Goal: Information Seeking & Learning: Learn about a topic

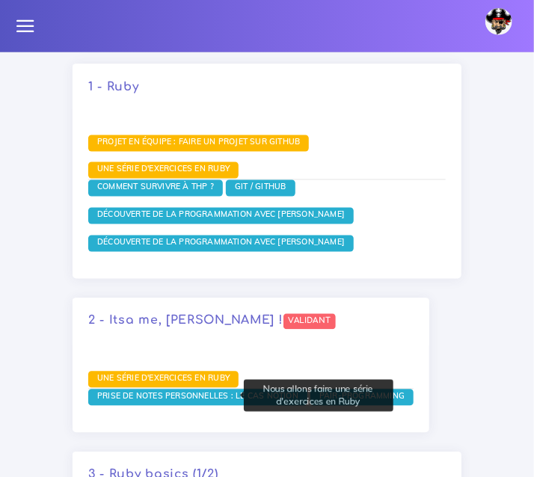
scroll to position [1871, 0]
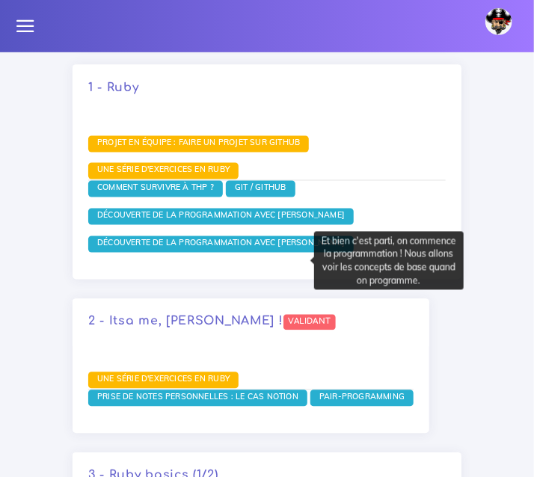
click at [197, 248] on span "Découverte de la programmation avec Ruby" at bounding box center [220, 243] width 255 height 10
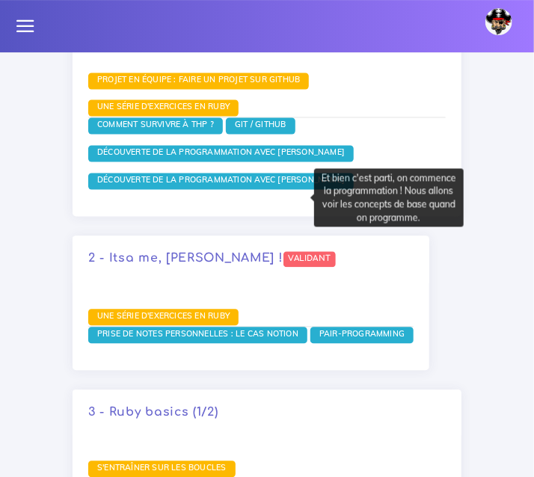
scroll to position [1936, 0]
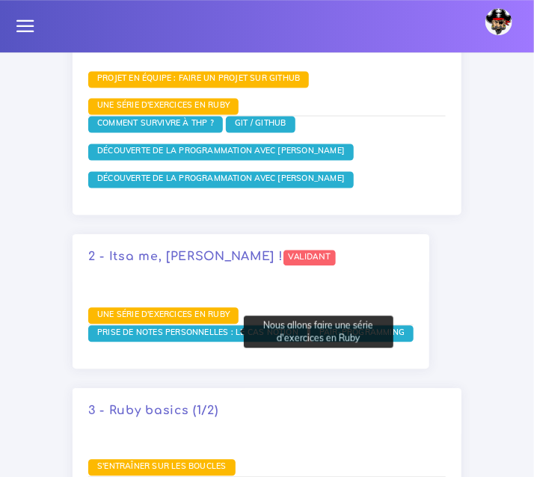
click at [173, 319] on span "Une série d'exercices en Ruby" at bounding box center [163, 314] width 140 height 10
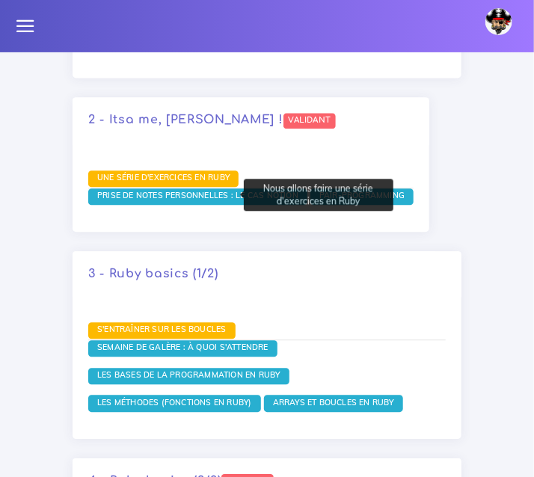
scroll to position [2071, 0]
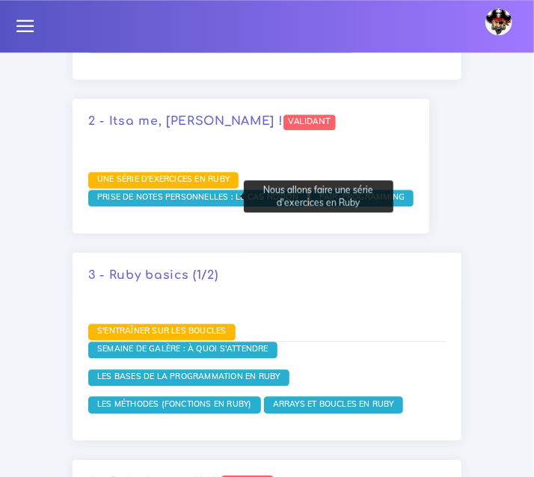
click at [178, 184] on span "Une série d'exercices en Ruby" at bounding box center [163, 178] width 140 height 10
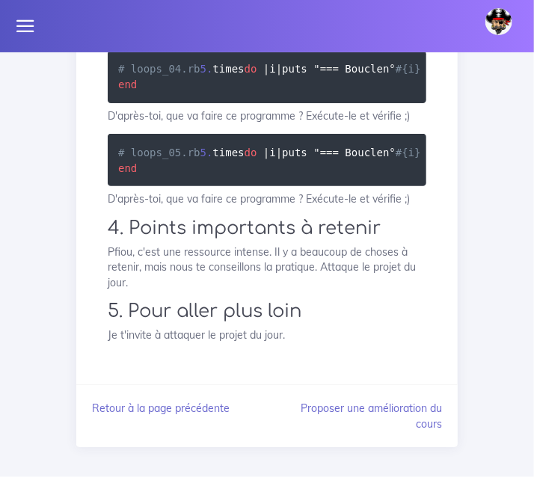
scroll to position [7218, 0]
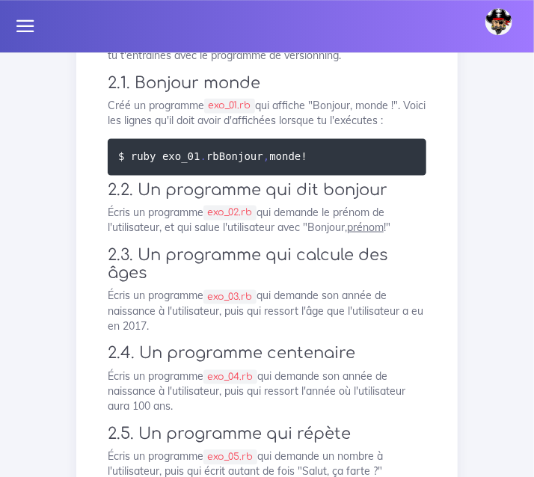
scroll to position [407, 0]
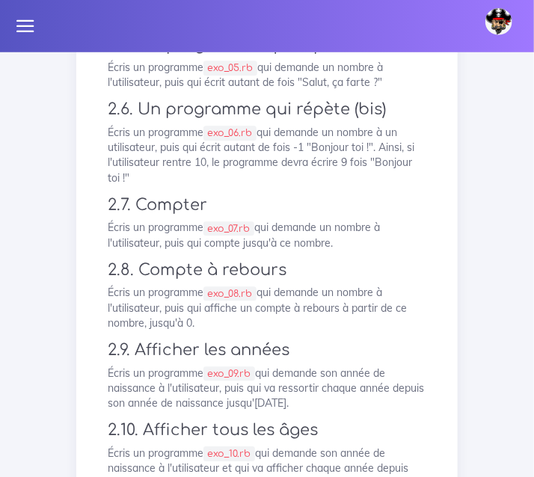
scroll to position [777, 0]
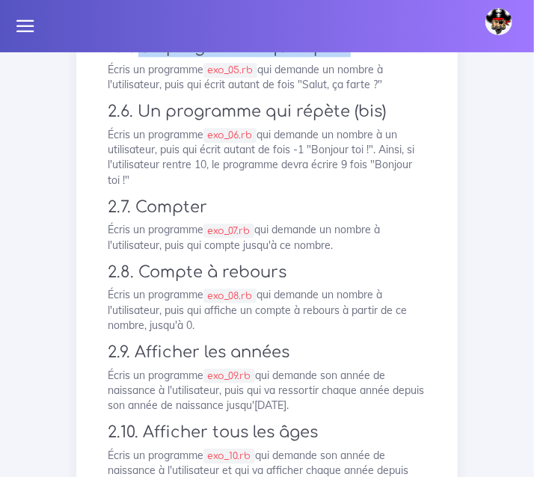
drag, startPoint x: 352, startPoint y: 172, endPoint x: 139, endPoint y: 178, distance: 213.2
click at [139, 57] on h3 "2.5. Un programme qui répète" at bounding box center [267, 47] width 319 height 19
copy h3 "Un programme qui répète"
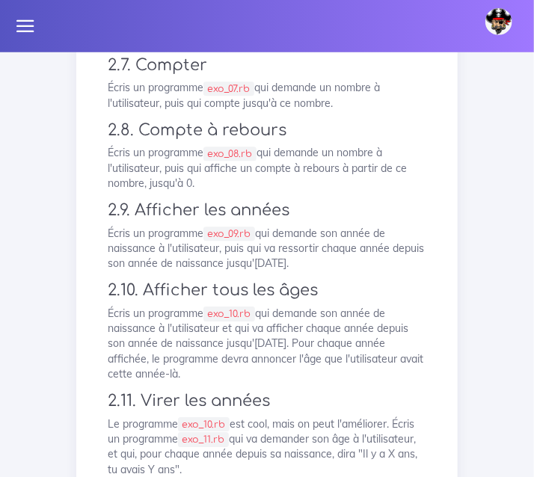
scroll to position [918, 0]
drag, startPoint x: 268, startPoint y: 123, endPoint x: 224, endPoint y: 125, distance: 44.1
copy code "exo_06.rb"
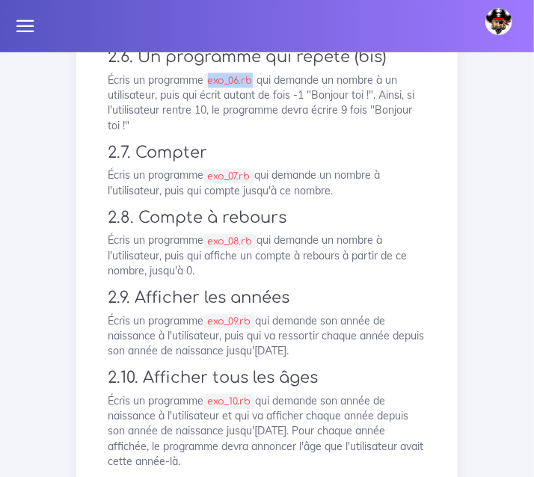
scroll to position [832, 0]
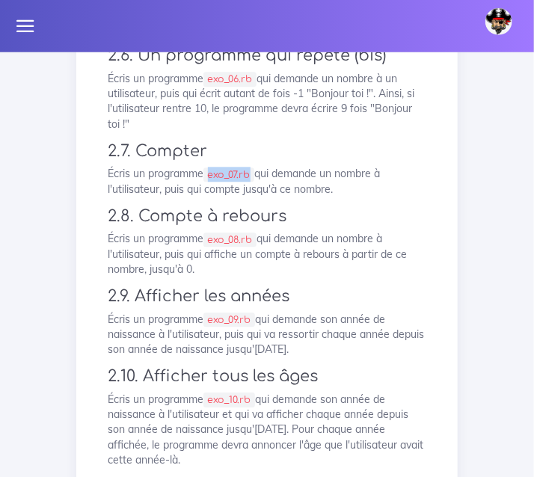
drag, startPoint x: 266, startPoint y: 319, endPoint x: 220, endPoint y: 311, distance: 47.1
click at [220, 183] on code "exo_07.rb" at bounding box center [228, 175] width 51 height 15
copy code "exo_07.rb"
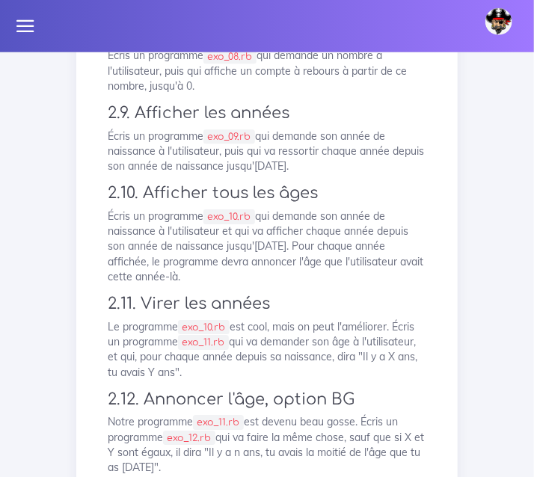
scroll to position [1015, 0]
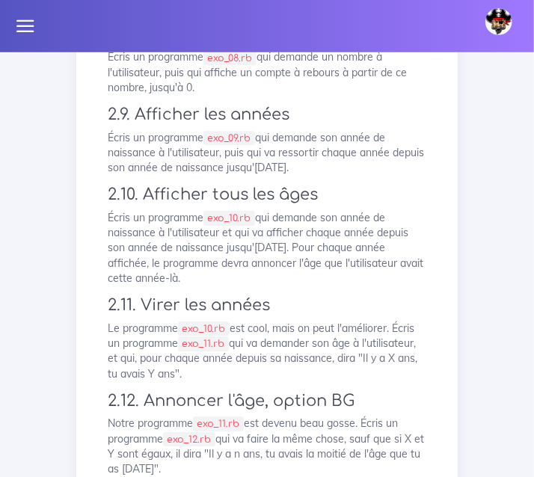
click at [127, 176] on p "Écris un programme exo_09.rb qui demande son année de naissance à l'utilisateur…" at bounding box center [267, 153] width 319 height 46
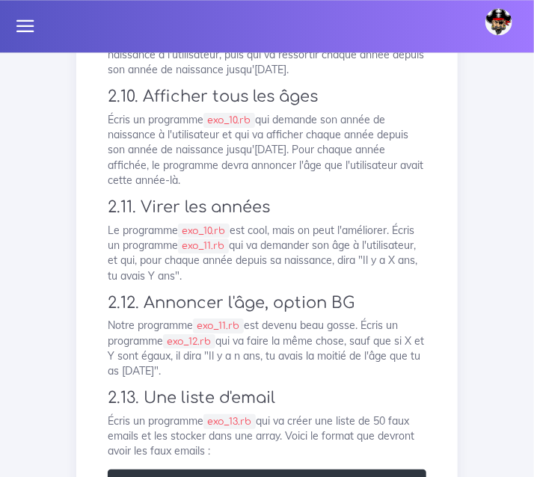
scroll to position [1109, 0]
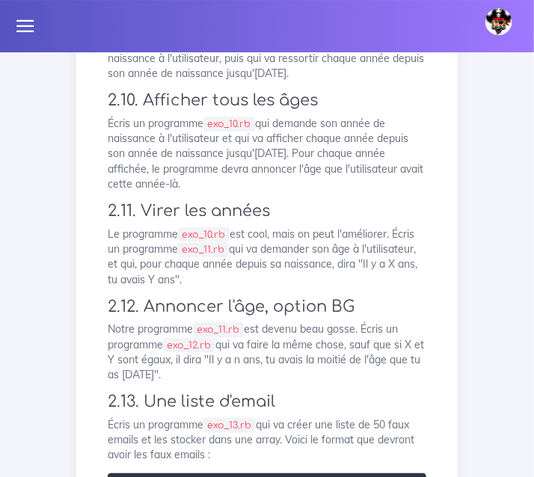
click at [251, 52] on code "exo_09.rb" at bounding box center [229, 44] width 52 height 15
click at [237, 52] on code "exo_09.rb" at bounding box center [229, 44] width 52 height 15
drag, startPoint x: 266, startPoint y: 199, endPoint x: 224, endPoint y: 197, distance: 41.9
click at [224, 52] on code "exo_09.rb" at bounding box center [229, 44] width 52 height 15
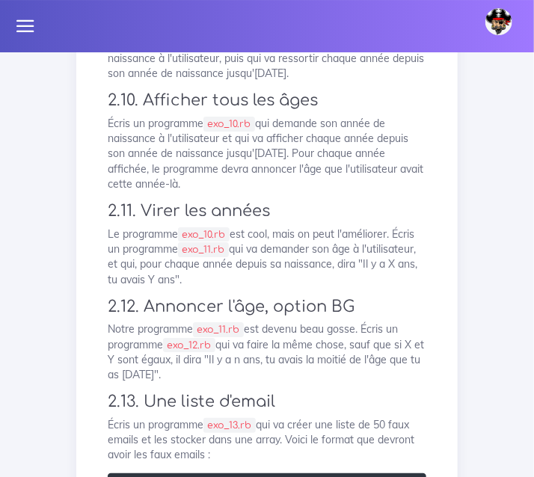
copy code "exo_09.rb"
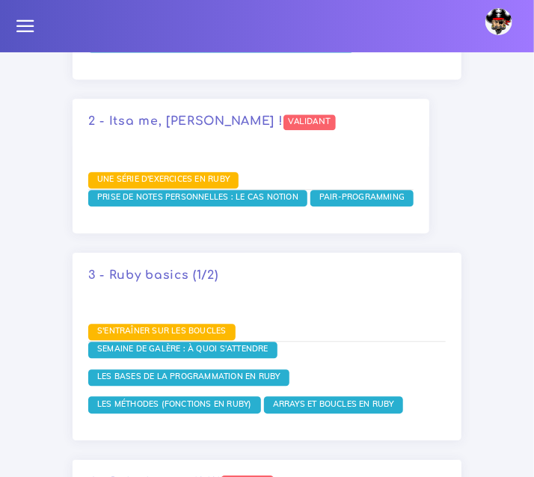
scroll to position [1884, 0]
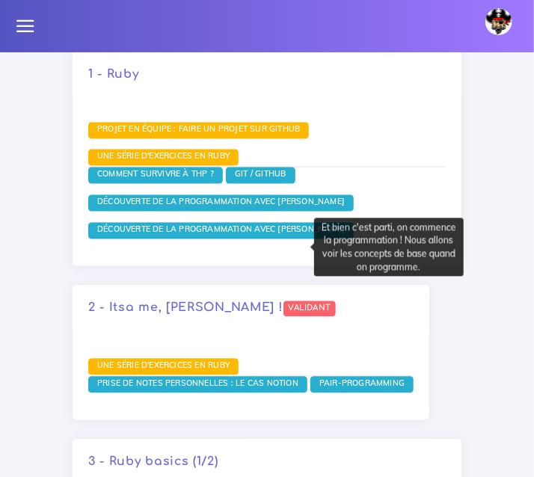
click at [187, 235] on span "Découverte de la programmation avec [PERSON_NAME]" at bounding box center [220, 229] width 255 height 10
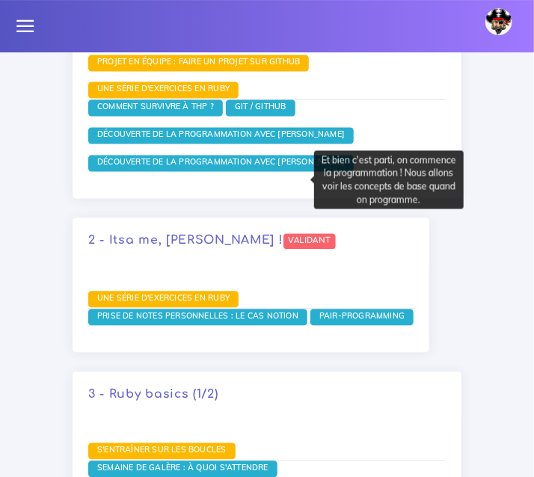
scroll to position [1955, 0]
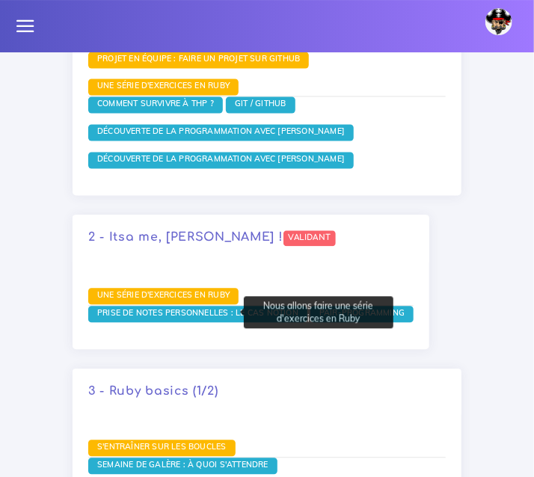
click at [175, 300] on span "Une série d'exercices en Ruby" at bounding box center [163, 294] width 140 height 10
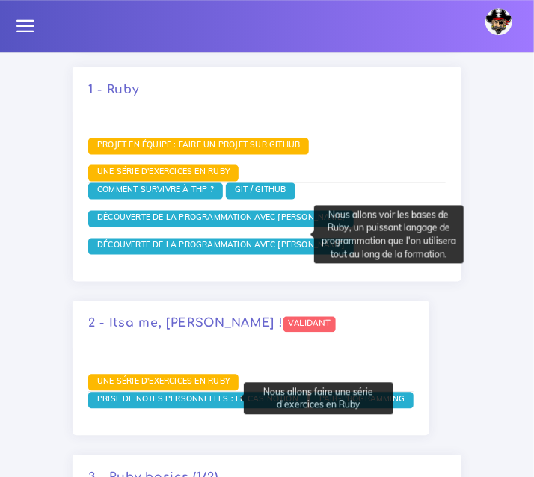
scroll to position [1867, 0]
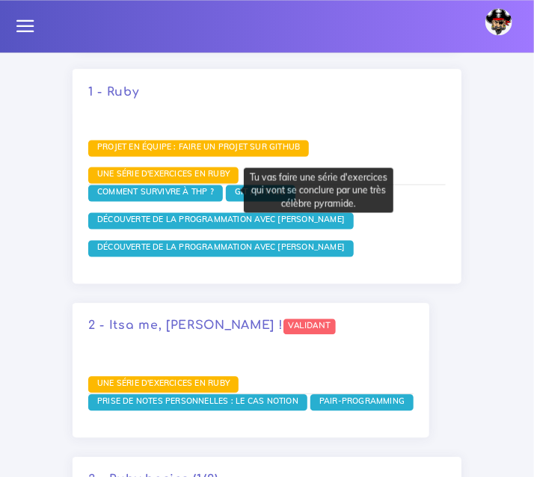
click at [178, 179] on span "Une série d'exercices en Ruby" at bounding box center [163, 173] width 140 height 10
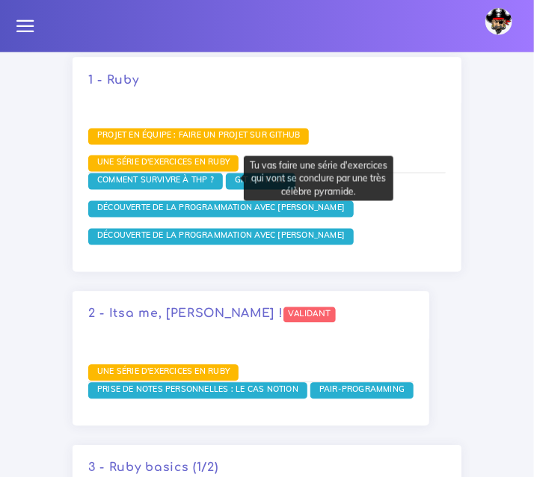
scroll to position [1884, 0]
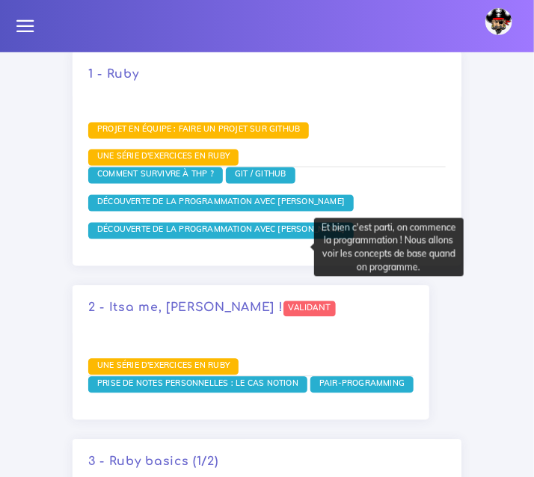
click at [172, 235] on span "Découverte de la programmation avec [PERSON_NAME]" at bounding box center [220, 229] width 255 height 10
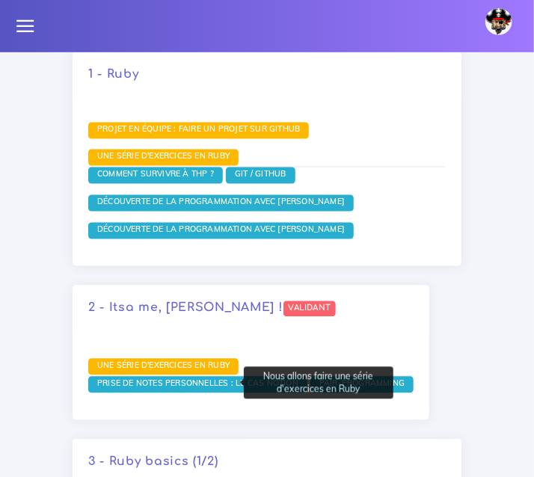
click at [179, 371] on span "Une série d'exercices en Ruby" at bounding box center [163, 365] width 140 height 10
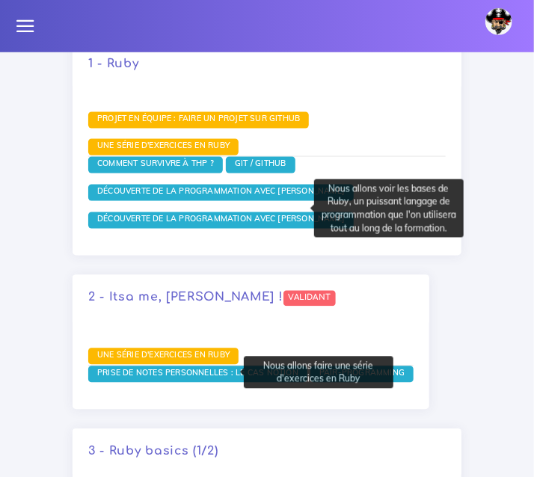
scroll to position [1893, 0]
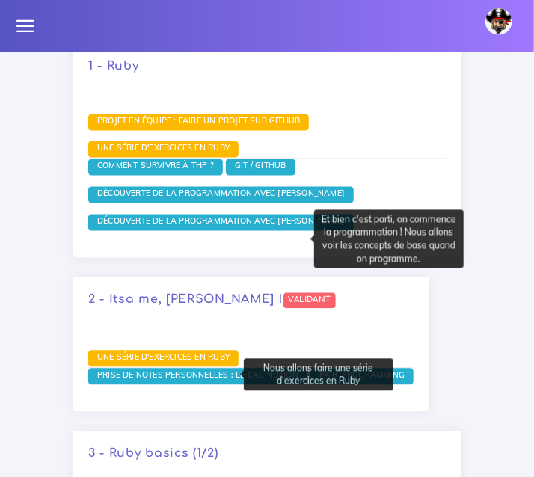
click at [178, 227] on span "Découverte de la programmation avec Ruby" at bounding box center [220, 221] width 255 height 10
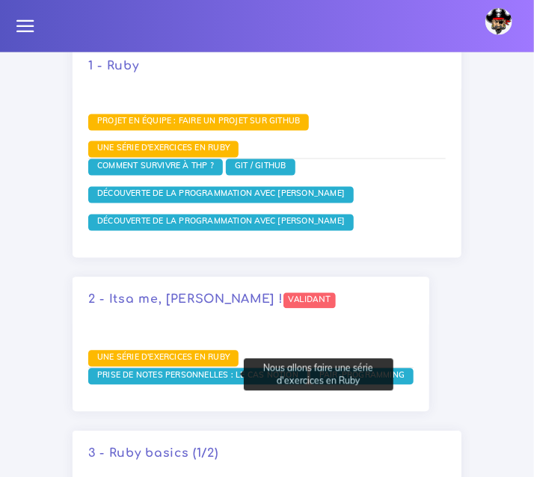
click at [197, 363] on span "Une série d'exercices en Ruby" at bounding box center [163, 357] width 140 height 10
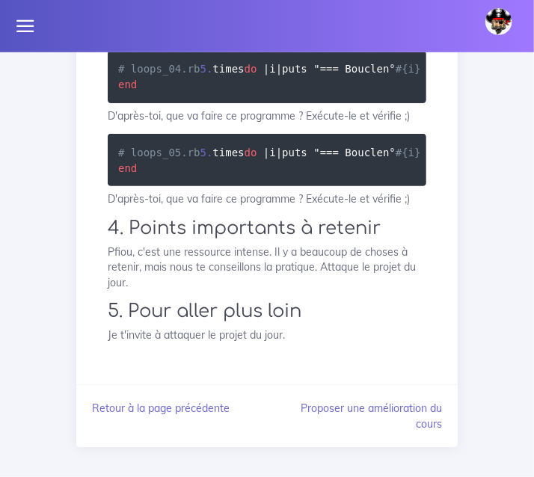
scroll to position [7581, 0]
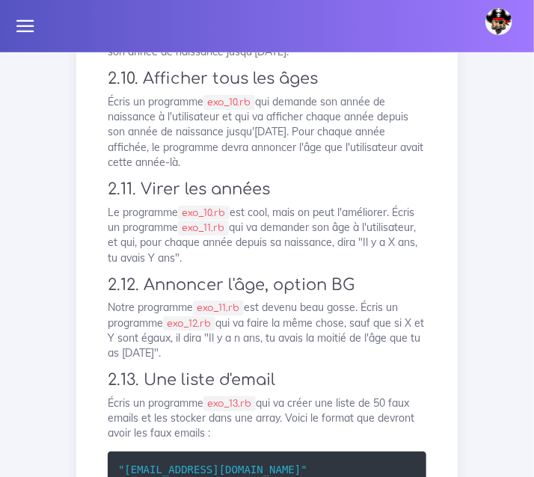
scroll to position [1128, 0]
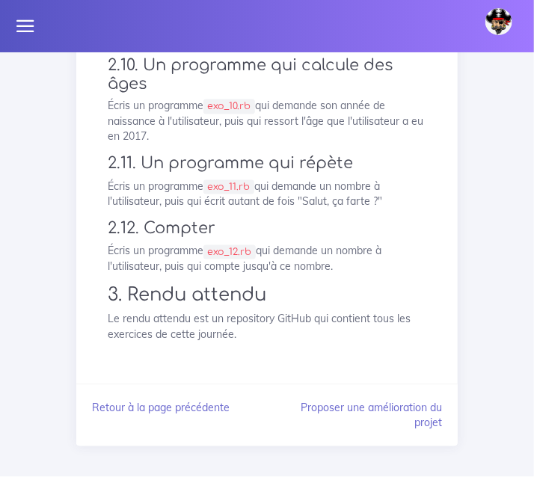
scroll to position [4194, 0]
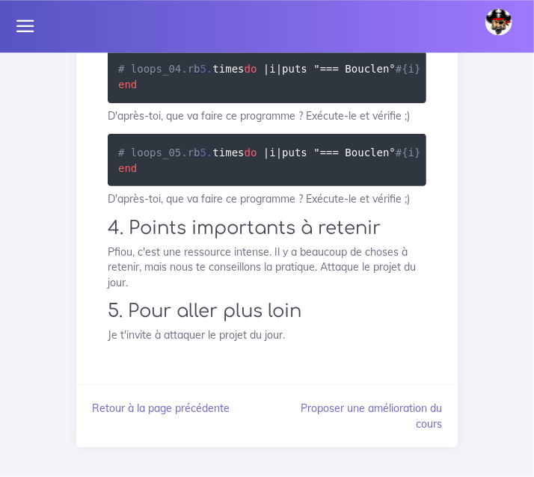
scroll to position [7511, 0]
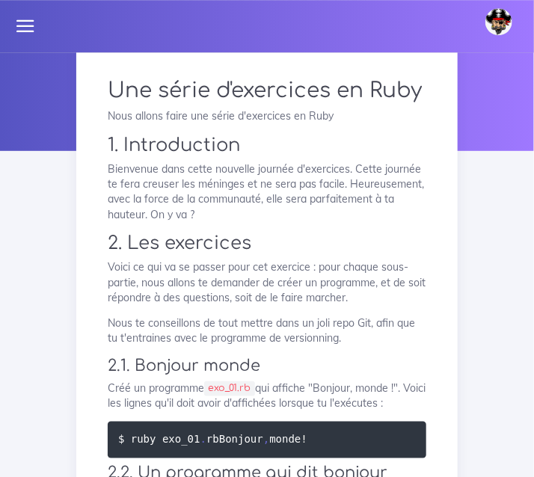
scroll to position [108, 0]
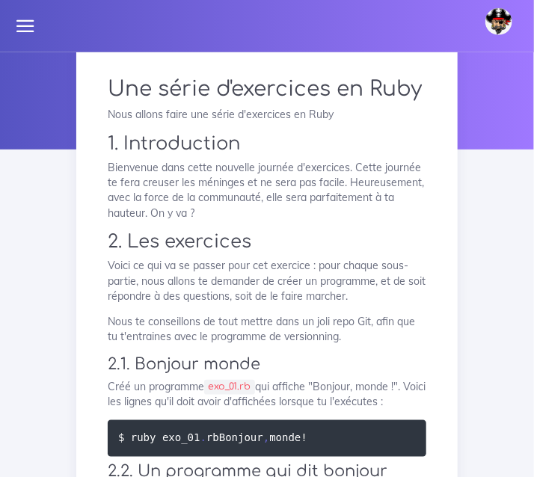
click at [317, 304] on p "Voici ce qui va se passer pour cet exercice : pour chaque sous-partie, nous all…" at bounding box center [267, 281] width 319 height 46
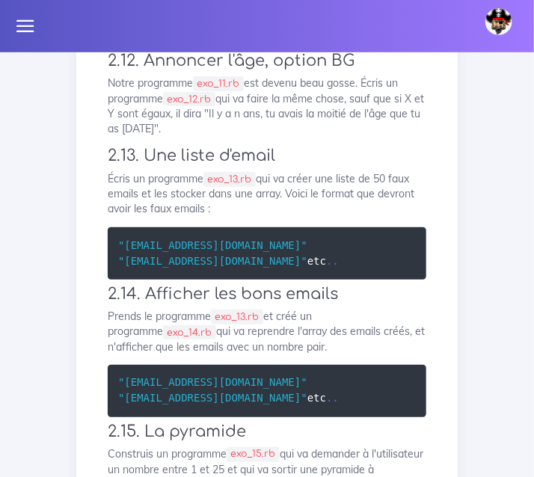
scroll to position [1356, 0]
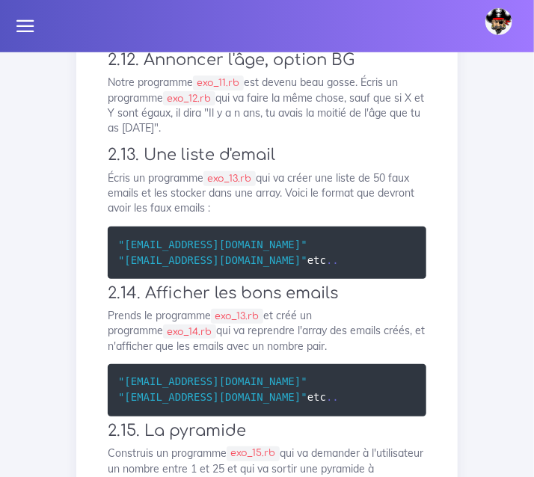
drag, startPoint x: 241, startPoint y: 164, endPoint x: 194, endPoint y: 170, distance: 47.6
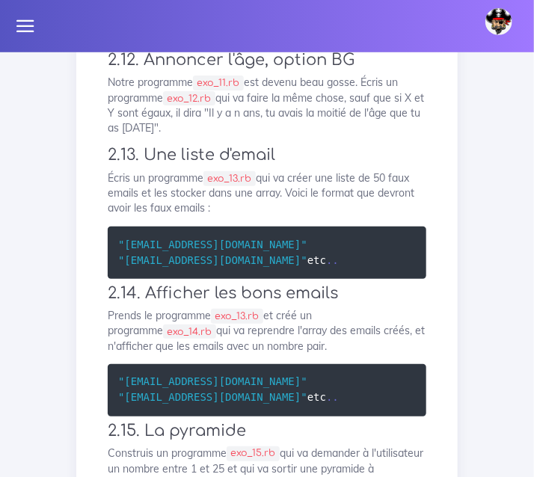
copy code "exo_10.rb"
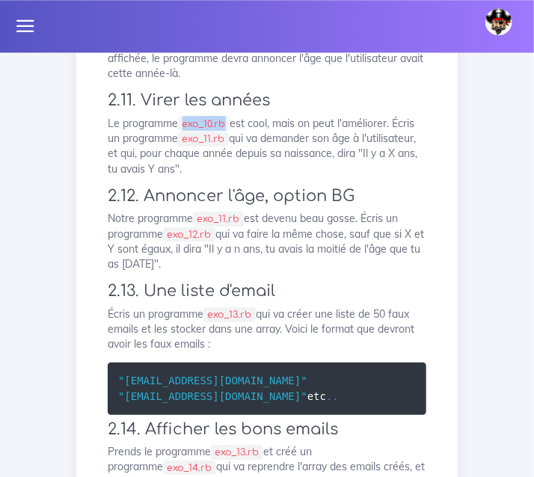
scroll to position [1215, 0]
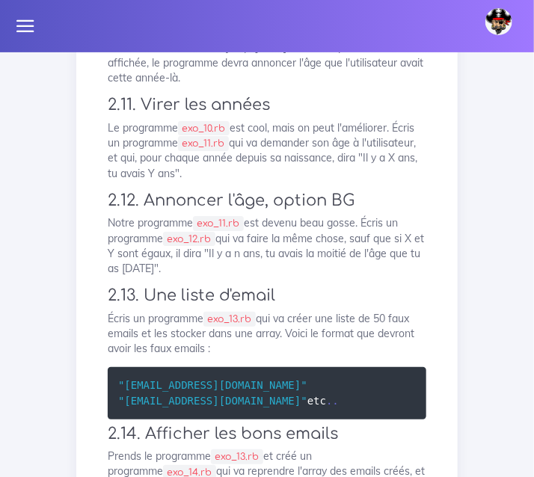
click at [155, 172] on div "Une série d'exercices en Ruby Nous allons faire une série d'exercices en Ruby 1…" at bounding box center [267, 169] width 350 height 2428
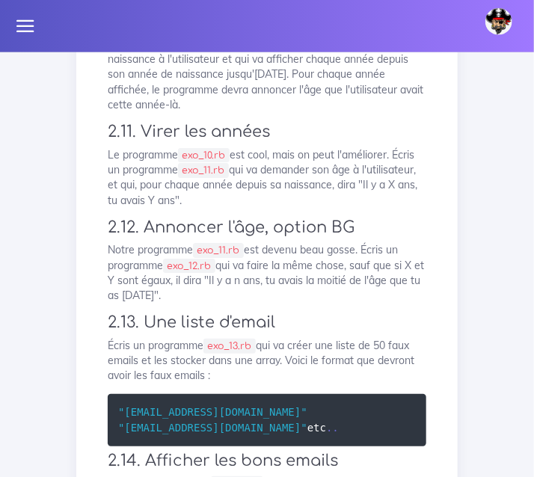
scroll to position [1195, 0]
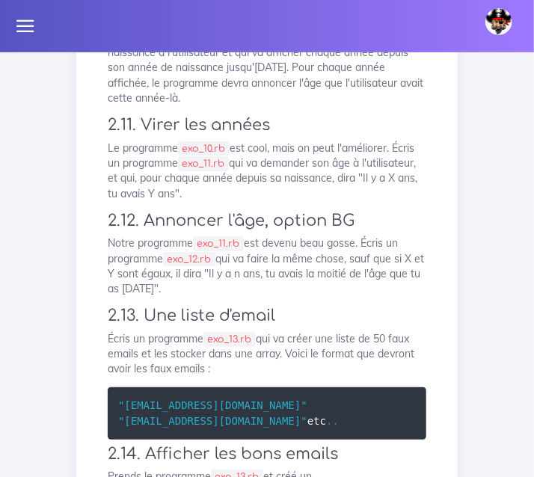
click at [360, 105] on p "Écris un programme exo_10.rb qui demande son année de naissance à l'utilisateur…" at bounding box center [267, 68] width 319 height 76
drag, startPoint x: 345, startPoint y: 164, endPoint x: 114, endPoint y: 111, distance: 237.8
click at [114, 111] on div "Une série d'exercices en Ruby Nous allons faire une série d'exercices en Ruby 1…" at bounding box center [267, 189] width 350 height 2428
drag, startPoint x: 106, startPoint y: 110, endPoint x: 375, endPoint y: 151, distance: 272.3
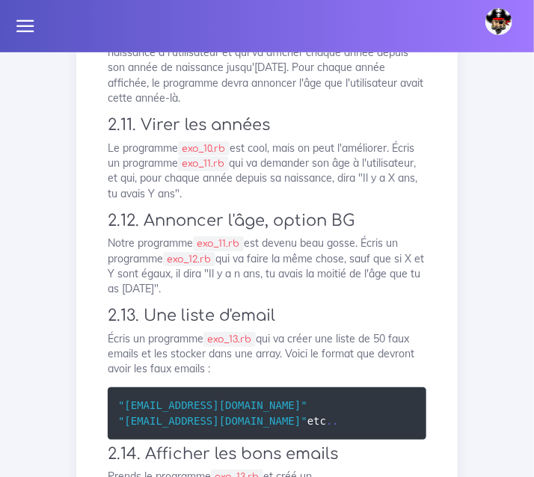
click at [375, 151] on div "Une série d'exercices en Ruby Nous allons faire une série d'exercices en Ruby 1…" at bounding box center [267, 189] width 350 height 2428
copy p "Écris un programme exo_09.rb qui demande son année de naissance à l'utilisateur…"
click at [319, 105] on p "Écris un programme exo_10.rb qui demande son année de naissance à l'utilisateur…" at bounding box center [267, 68] width 319 height 76
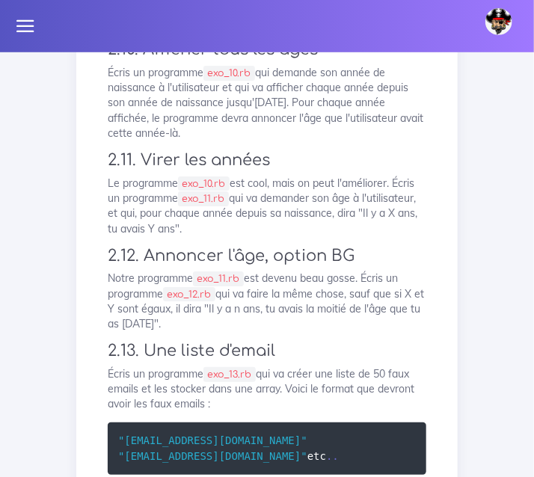
scroll to position [1161, 0]
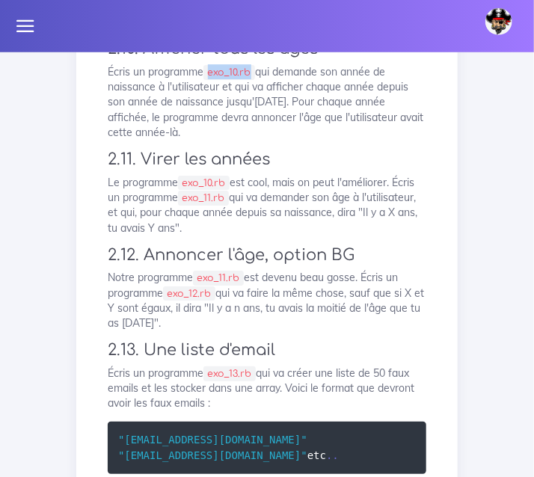
drag, startPoint x: 269, startPoint y: 239, endPoint x: 218, endPoint y: 235, distance: 51.7
click at [218, 80] on code "exo_10.rb" at bounding box center [229, 72] width 52 height 15
copy code "exo_10.rb"
click at [293, 140] on p "Écris un programme exo_10.rb qui demande son année de naissance à l'utilisateur…" at bounding box center [267, 102] width 319 height 76
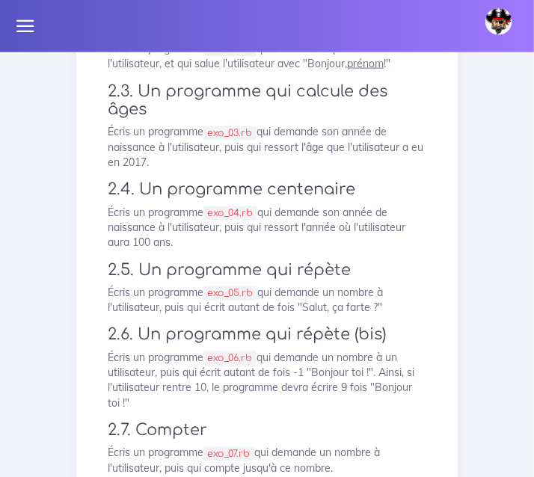
scroll to position [547, 0]
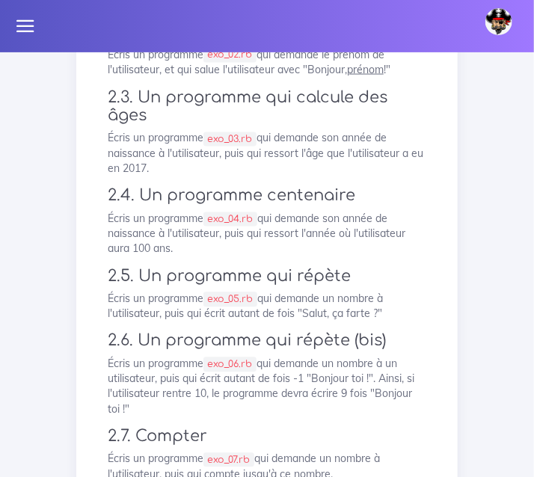
click at [220, 50] on div "[PERSON_NAME] Éditer profil Lier son compte Zone à risques Déconnexion" at bounding box center [267, 26] width 534 height 52
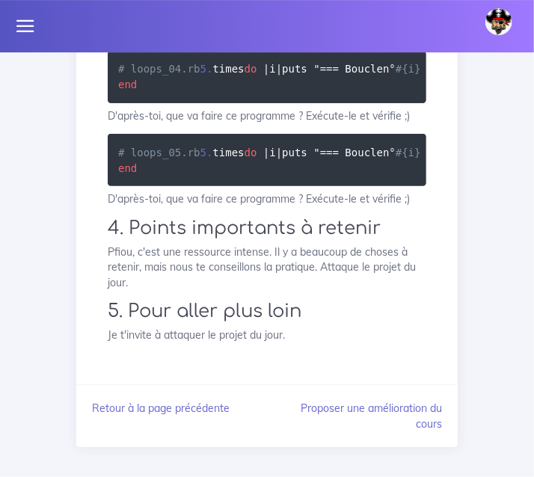
scroll to position [5712, 0]
click at [29, 22] on icon at bounding box center [25, 26] width 21 height 21
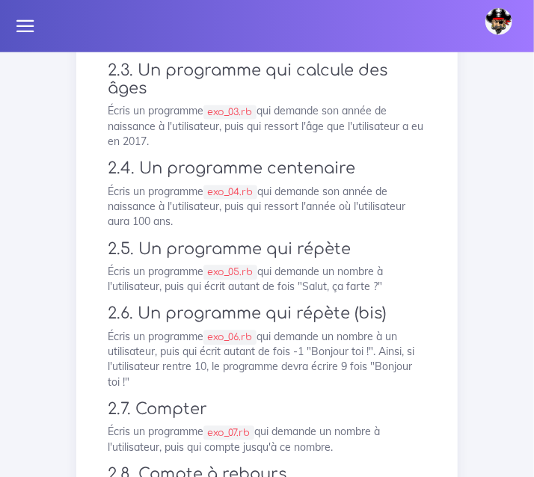
scroll to position [571, 0]
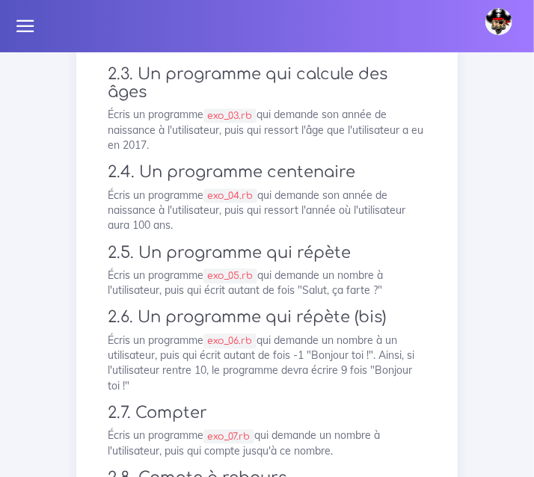
click at [93, 44] on div "[PERSON_NAME] Éditer profil Lier son compte Zone à risques Déconnexion" at bounding box center [267, 26] width 534 height 52
click at [301, 153] on p "Écris un programme exo_03.rb qui demande son année de naissance à l'utilisateur…" at bounding box center [267, 131] width 319 height 46
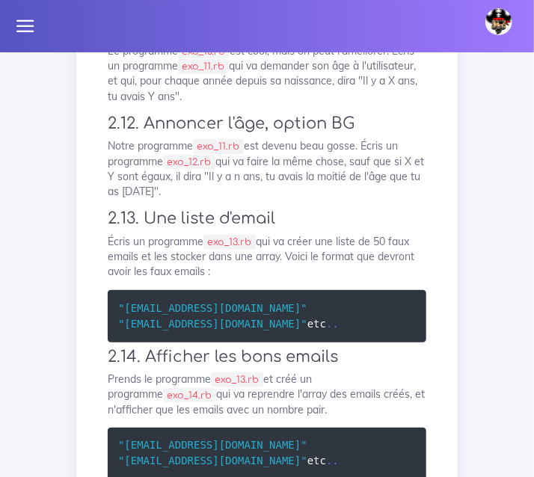
scroll to position [1291, 0]
